Goal: Information Seeking & Learning: Learn about a topic

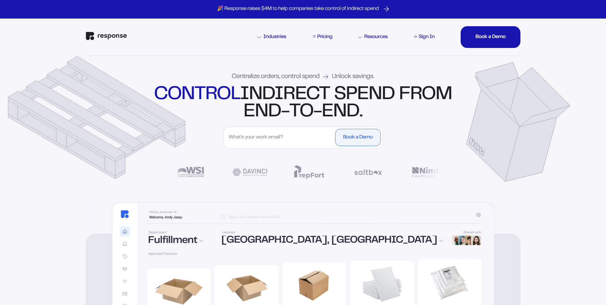
click at [318, 34] on link "Pricing" at bounding box center [322, 37] width 22 height 8
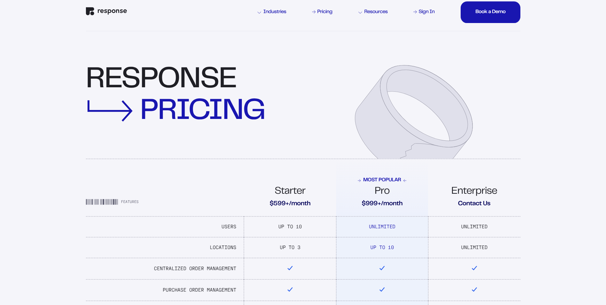
scroll to position [64, 0]
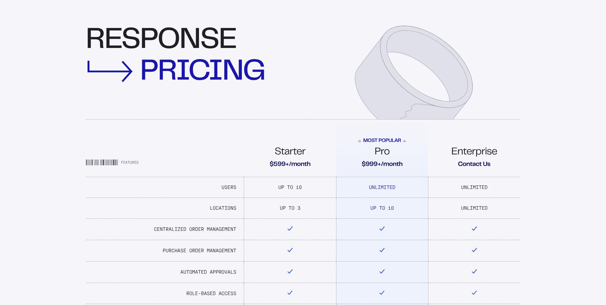
click at [354, 173] on th "Most Popular Pro $999+/month" at bounding box center [382, 147] width 92 height 57
click at [400, 198] on td "Up To 10" at bounding box center [382, 208] width 92 height 21
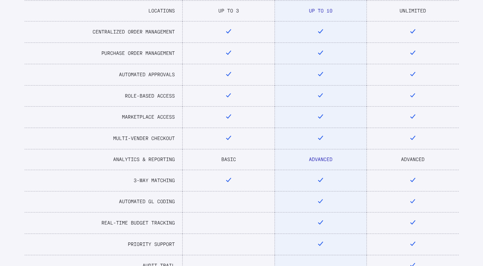
scroll to position [128, 0]
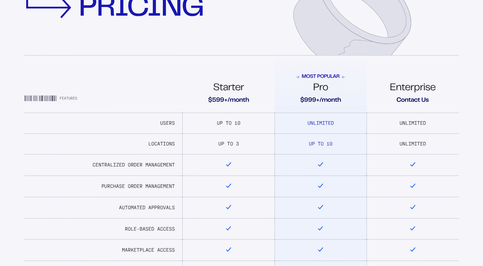
drag, startPoint x: 363, startPoint y: 134, endPoint x: 368, endPoint y: 131, distance: 5.0
click at [364, 134] on td "Up To 10" at bounding box center [321, 144] width 92 height 21
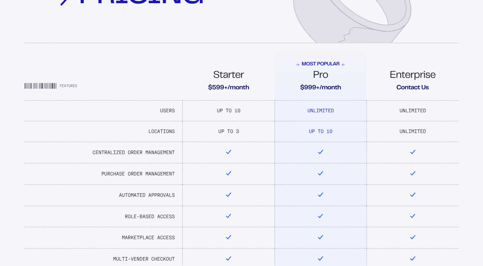
scroll to position [160, 0]
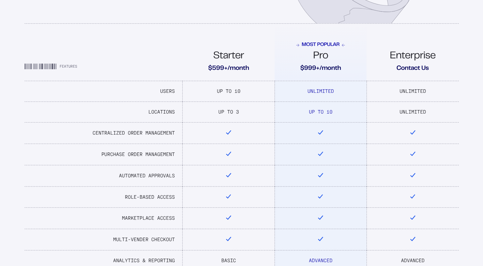
click at [335, 113] on td "Up To 10" at bounding box center [321, 112] width 92 height 21
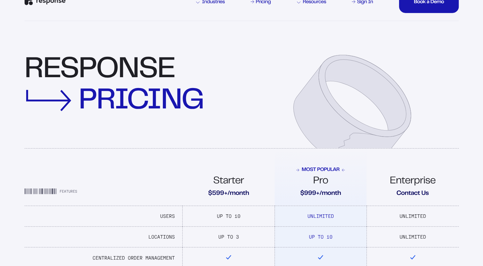
scroll to position [0, 0]
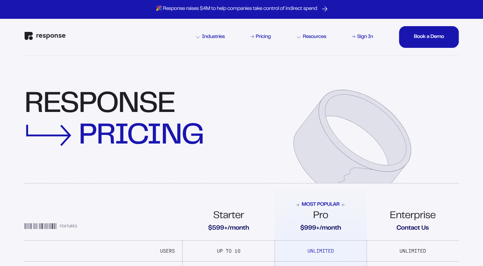
click at [273, 113] on div "response pricing" at bounding box center [242, 130] width 434 height 108
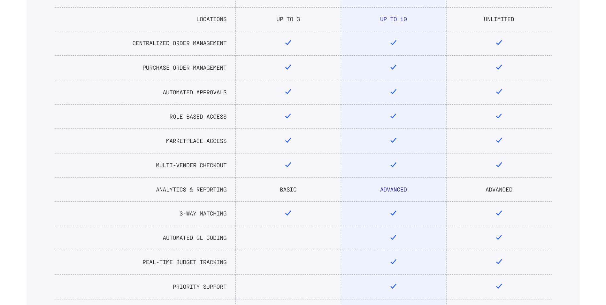
scroll to position [192, 0]
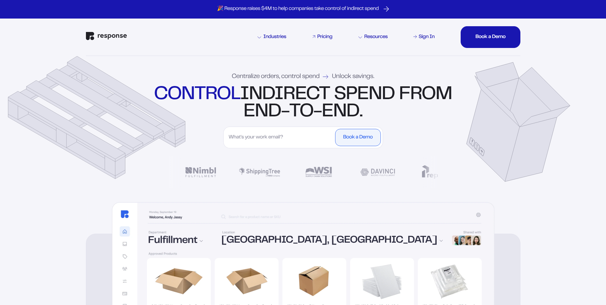
click at [317, 37] on div "Pricing" at bounding box center [324, 36] width 15 height 5
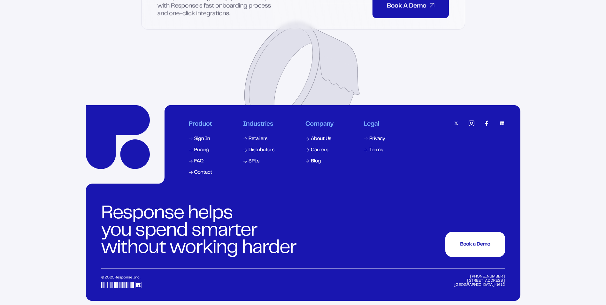
scroll to position [1572, 0]
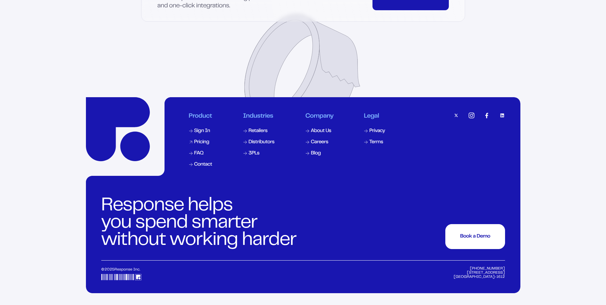
click at [198, 140] on div "Pricing" at bounding box center [201, 142] width 15 height 5
